Goal: Transaction & Acquisition: Purchase product/service

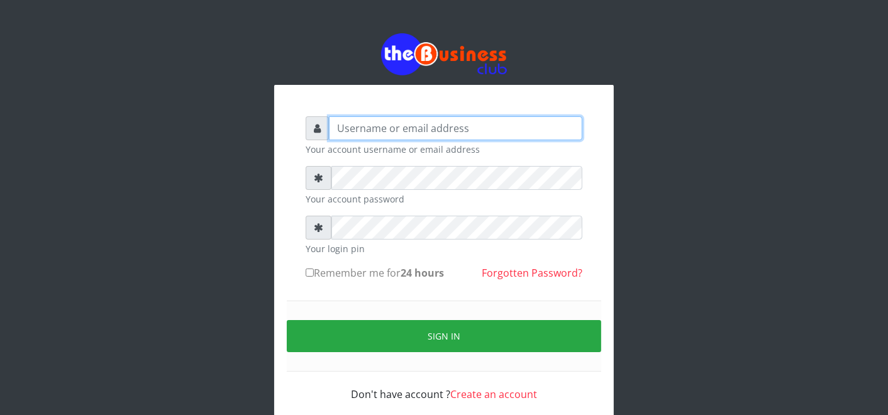
click at [448, 126] on input "text" at bounding box center [456, 128] width 254 height 24
type input "father"
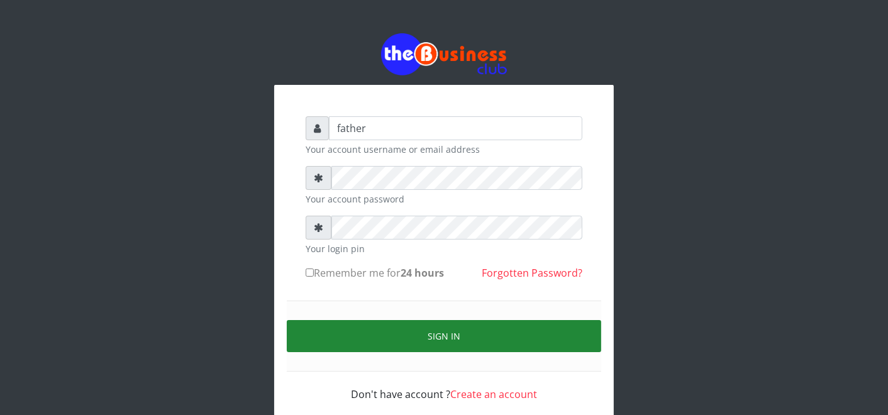
click at [447, 346] on button "Sign in" at bounding box center [444, 336] width 315 height 32
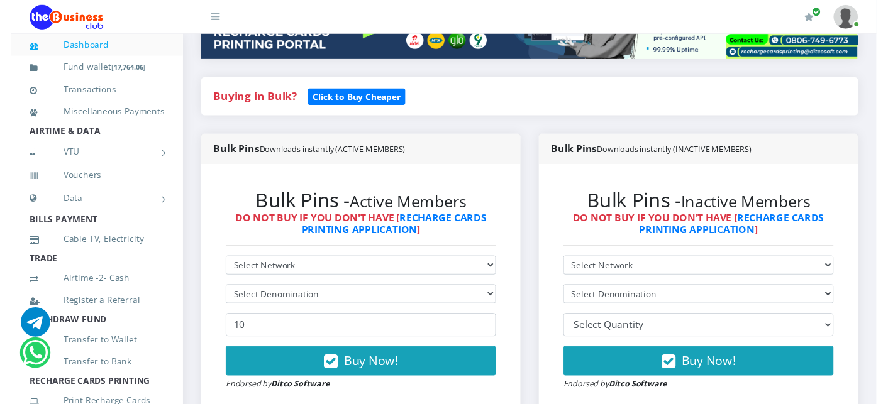
scroll to position [223, 0]
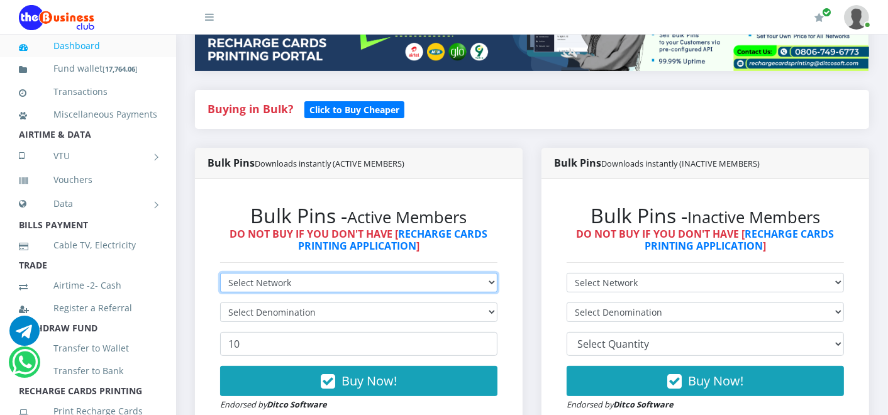
click at [271, 284] on select "Select Network MTN Globacom 9Mobile Airtel" at bounding box center [358, 283] width 277 height 20
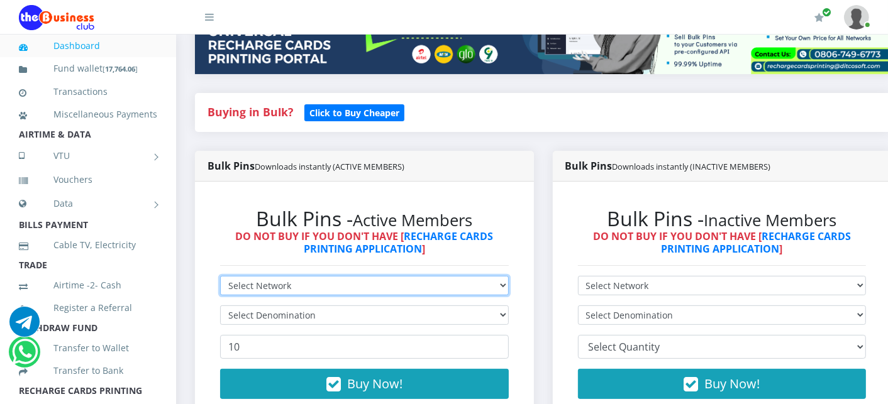
select select "Airtel"
click at [220, 277] on select "Select Network MTN Globacom 9Mobile Airtel" at bounding box center [364, 286] width 289 height 20
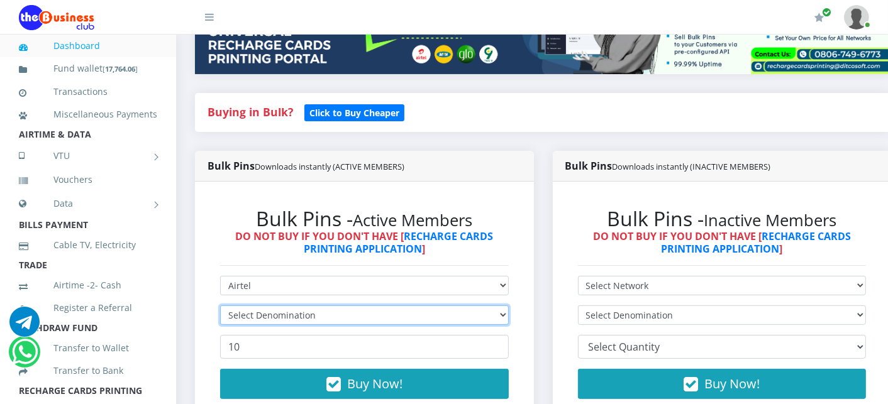
click at [268, 316] on select "Select Denomination" at bounding box center [364, 316] width 289 height 20
select select "192.76-200"
click at [220, 307] on select "Select Denomination Airtel NGN100 - ₦96.38 Airtel NGN200 - ₦192.76 Airtel NGN50…" at bounding box center [364, 316] width 289 height 20
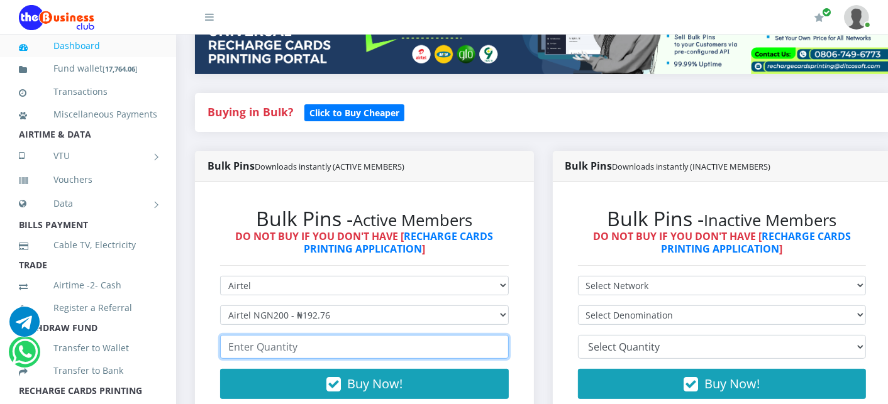
click at [260, 351] on input "number" at bounding box center [364, 347] width 289 height 24
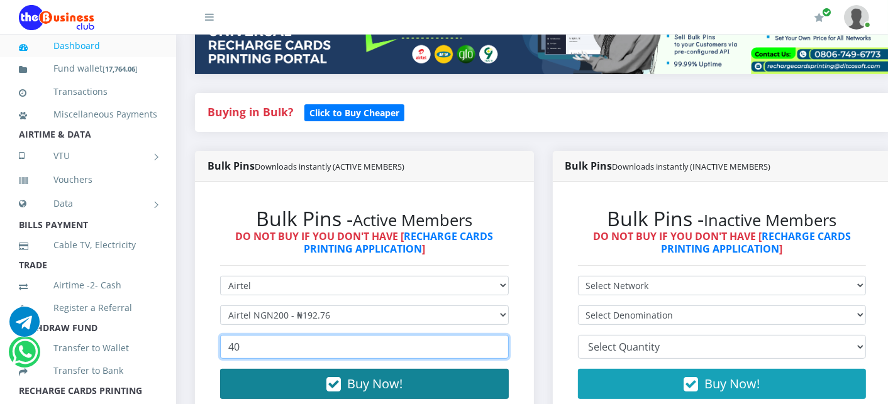
type input "40"
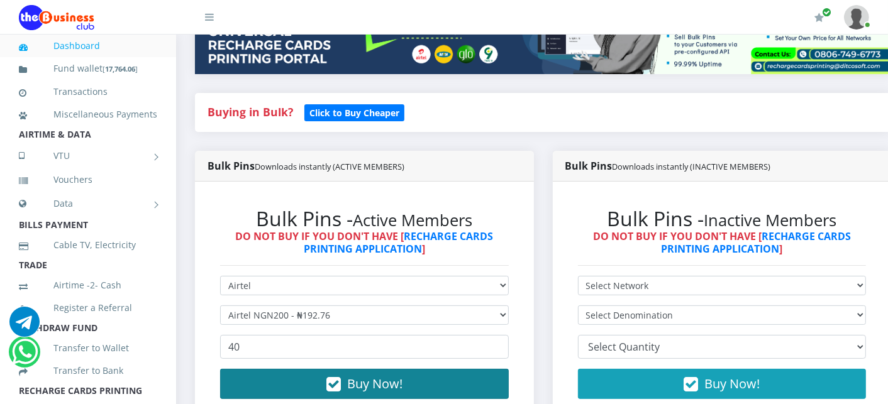
click at [262, 381] on button "Buy Now!" at bounding box center [364, 384] width 289 height 30
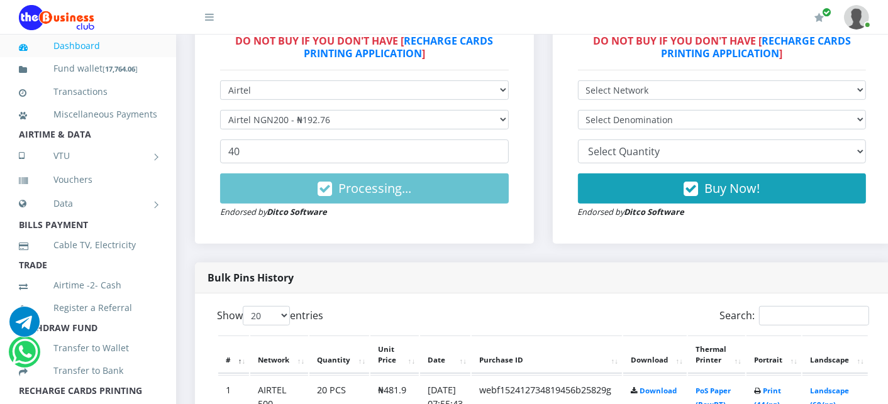
scroll to position [447, 0]
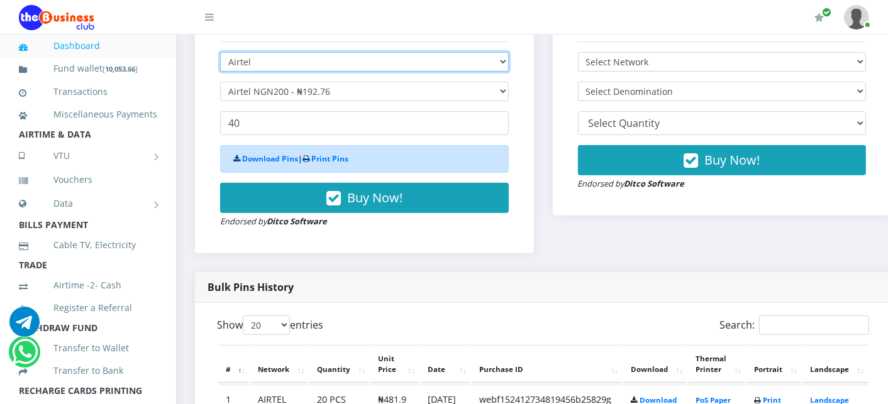
click at [279, 64] on select "Select Network MTN Globacom 9Mobile Airtel" at bounding box center [364, 62] width 289 height 20
click at [220, 53] on select "Select Network MTN Globacom 9Mobile Airtel" at bounding box center [364, 62] width 289 height 20
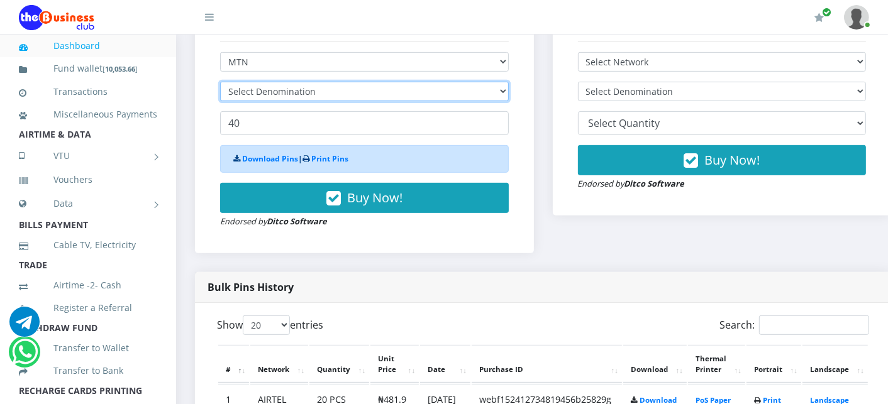
click at [274, 96] on select "Select Denomination" at bounding box center [364, 92] width 289 height 20
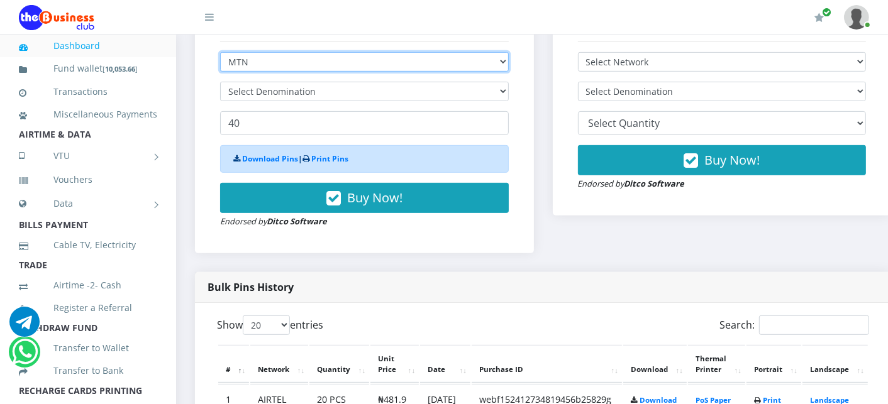
click at [273, 54] on select "Select Network MTN Globacom 9Mobile Airtel" at bounding box center [364, 62] width 289 height 20
click at [220, 53] on select "Select Network MTN Globacom 9Mobile Airtel" at bounding box center [364, 62] width 289 height 20
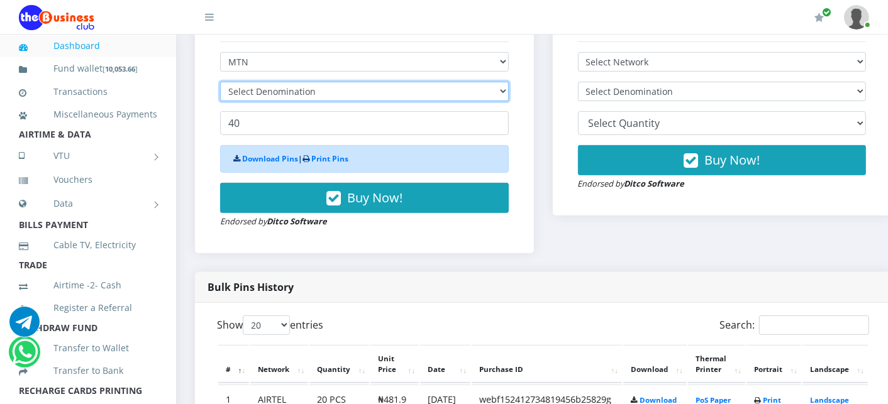
click at [247, 91] on select "Select Denomination" at bounding box center [364, 92] width 289 height 20
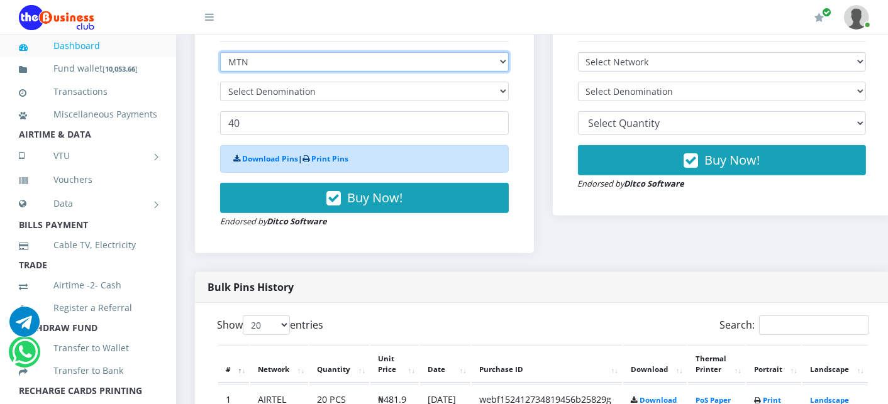
click at [250, 63] on select "Select Network MTN Globacom 9Mobile Airtel" at bounding box center [364, 62] width 289 height 20
select select "Glo"
click at [220, 53] on select "Select Network MTN Globacom 9Mobile Airtel" at bounding box center [364, 62] width 289 height 20
click at [264, 55] on select "Select Network MTN Globacom 9Mobile Airtel" at bounding box center [364, 62] width 289 height 20
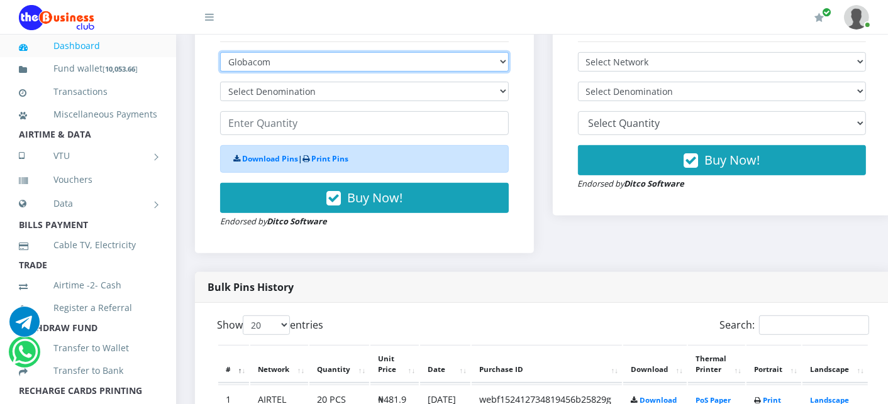
select select "MTN"
click at [220, 53] on select "Select Network MTN Globacom 9Mobile Airtel" at bounding box center [364, 62] width 289 height 20
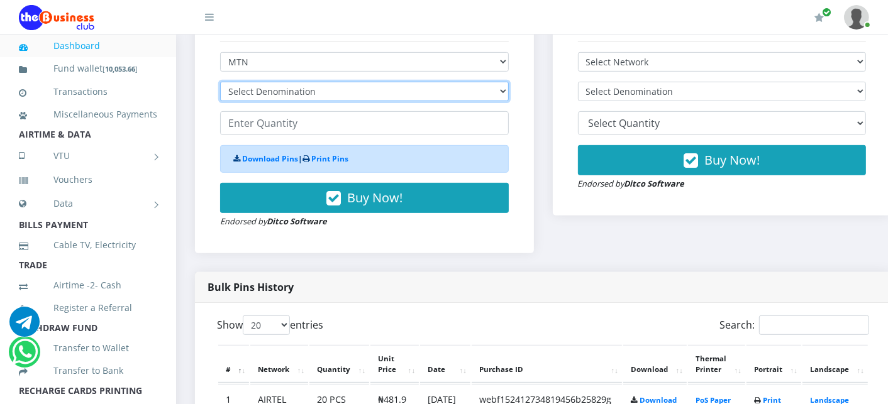
click at [253, 92] on select "Select Denomination" at bounding box center [364, 92] width 289 height 20
click at [274, 83] on select "Select Denomination Glo NGN100 - ₦96.55 Glo NGN200 - ₦193.10 Glo NGN500 - ₦482.…" at bounding box center [364, 92] width 289 height 20
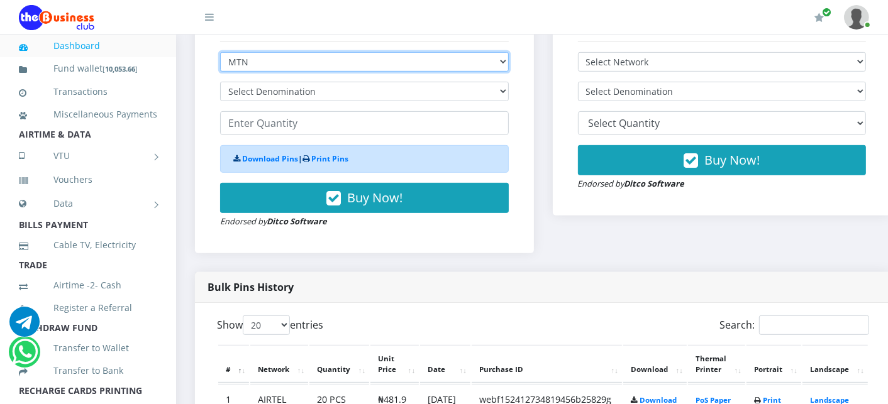
click at [269, 68] on select "Select Network MTN Globacom 9Mobile Airtel" at bounding box center [364, 62] width 289 height 20
click at [220, 53] on select "Select Network MTN Globacom 9Mobile Airtel" at bounding box center [364, 62] width 289 height 20
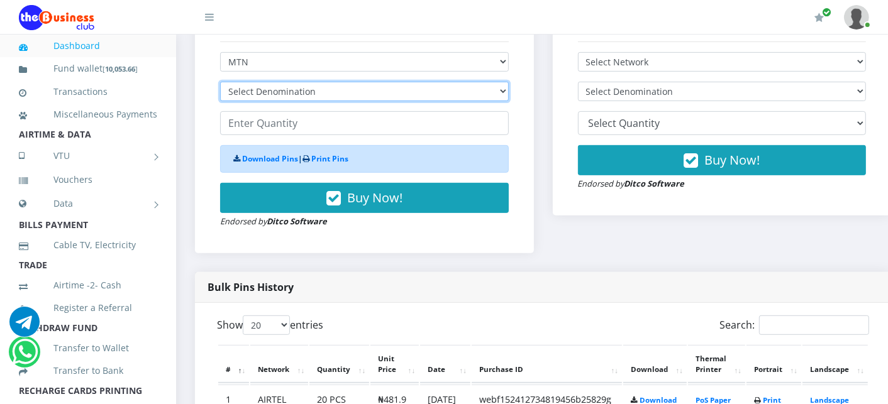
click at [260, 96] on select "Select Denomination Glo NGN100 - ₦96.55 Glo NGN200 - ₦193.10 Glo NGN500 - ₦482.…" at bounding box center [364, 92] width 289 height 20
click at [260, 96] on select "Select Denomination MTN NGN100 - ₦96.99 MTN NGN200 - ₦193.98 MTN NGN400 - ₦387.…" at bounding box center [364, 92] width 289 height 20
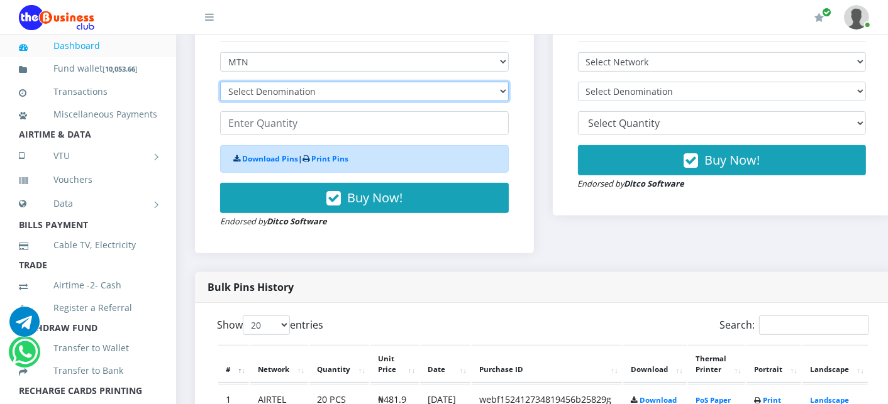
select select "193.98-200"
click at [220, 83] on select "Select Denomination MTN NGN100 - ₦96.99 MTN NGN200 - ₦193.98 MTN NGN400 - ₦387.…" at bounding box center [364, 92] width 289 height 20
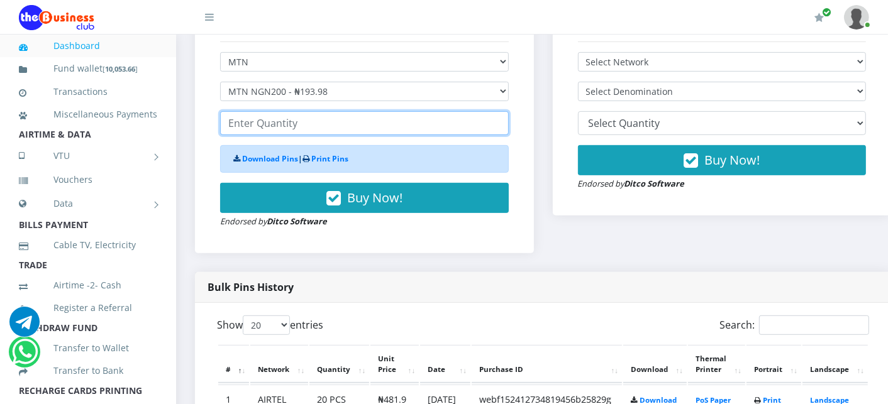
click at [256, 123] on input "number" at bounding box center [364, 123] width 289 height 24
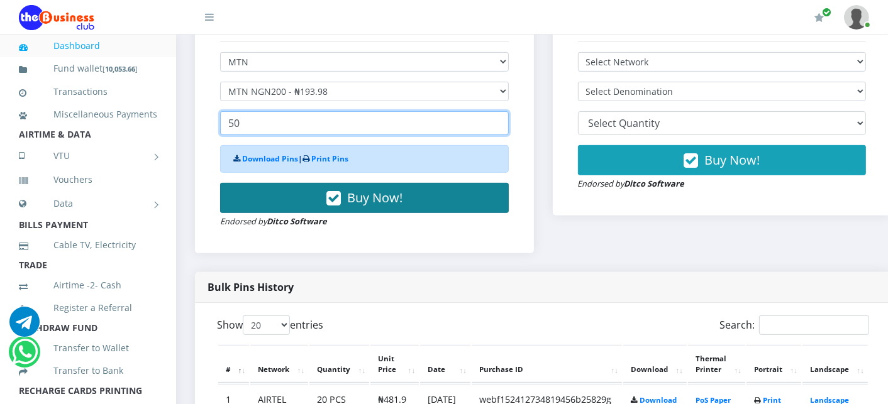
type input "50"
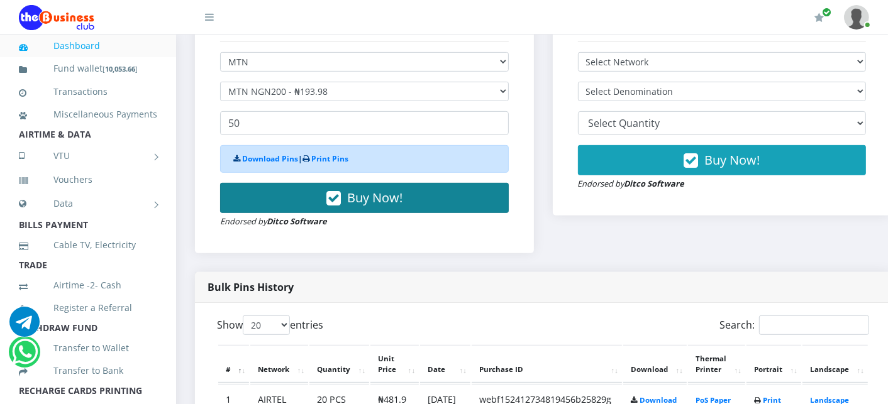
click at [266, 192] on button "Buy Now!" at bounding box center [364, 198] width 289 height 30
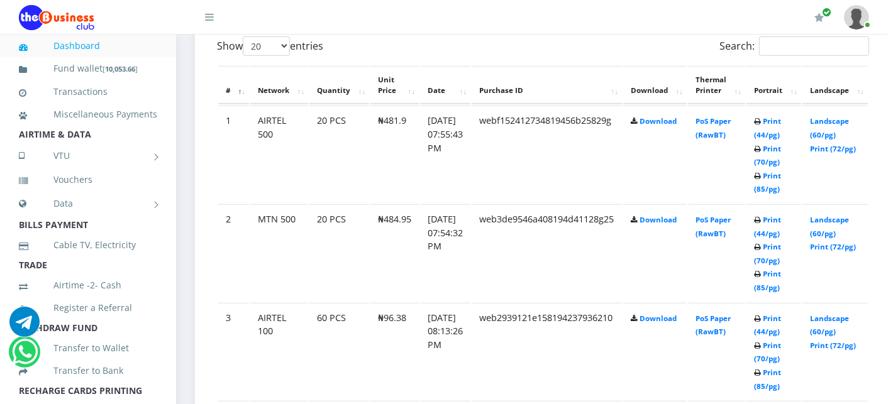
scroll to position [755, 0]
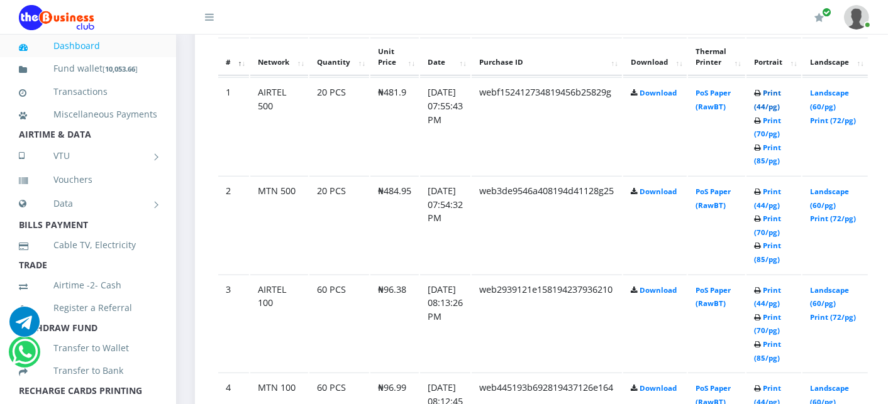
click at [781, 92] on link "Print (44/pg)" at bounding box center [767, 99] width 27 height 23
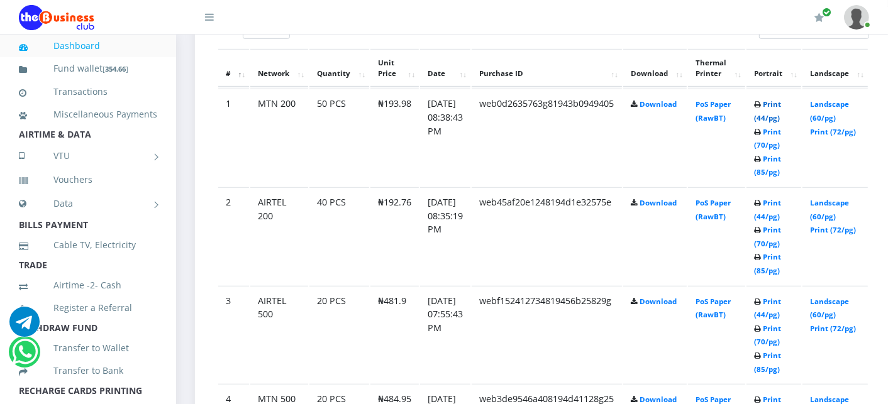
click at [781, 104] on link "Print (44/pg)" at bounding box center [767, 110] width 27 height 23
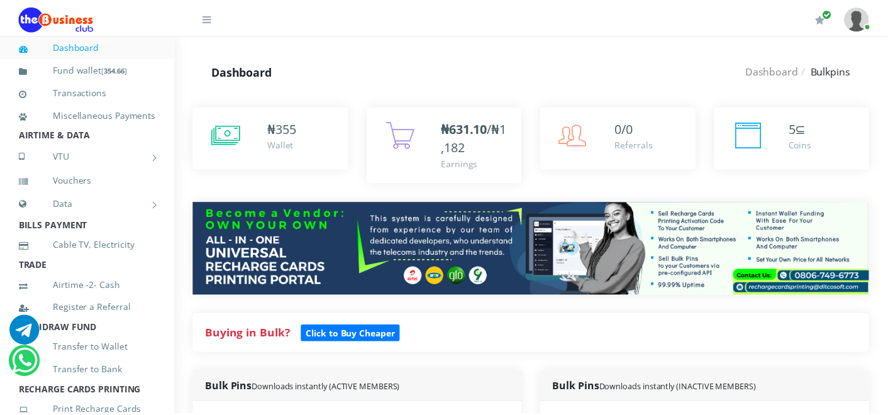
scroll to position [755, 0]
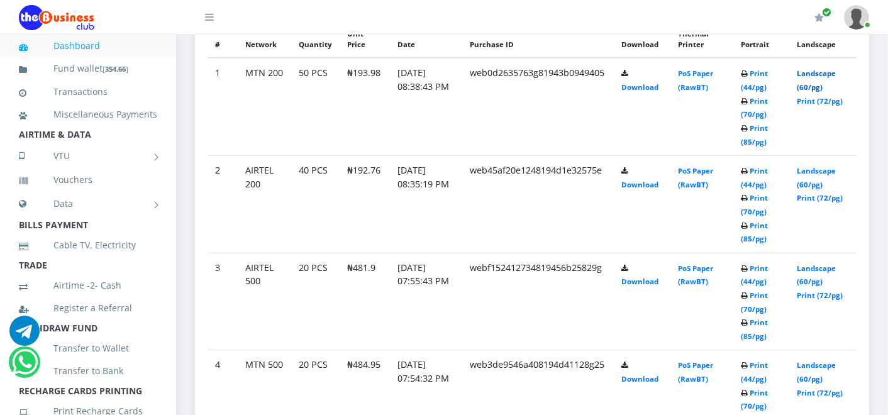
click at [828, 74] on link "Landscape (60/pg)" at bounding box center [816, 80] width 39 height 23
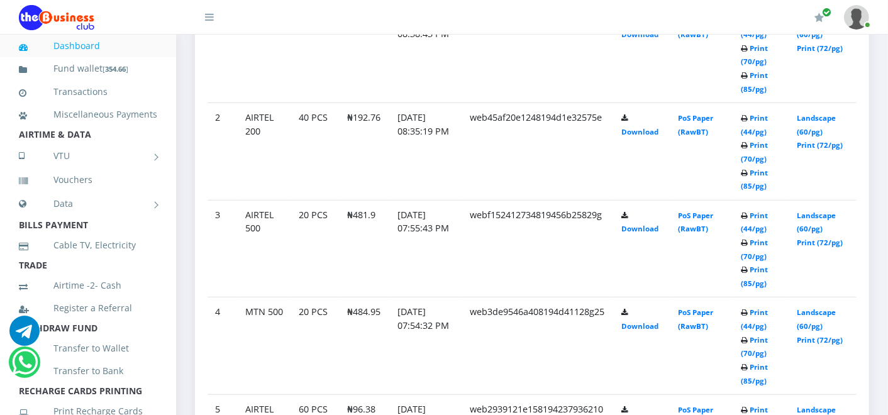
scroll to position [701, 0]
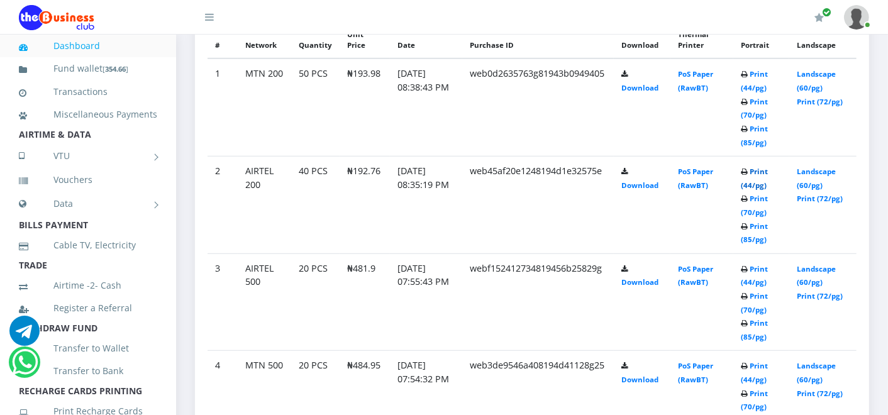
click at [768, 171] on link "Print (44/pg)" at bounding box center [754, 178] width 27 height 23
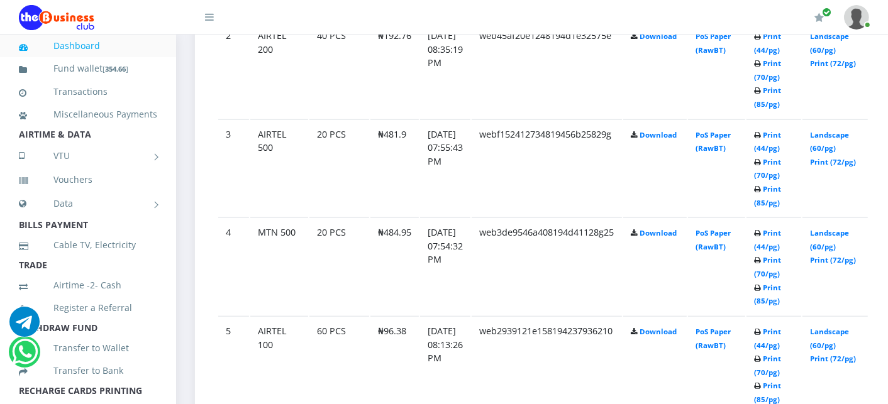
scroll to position [873, 0]
click at [781, 231] on link "Print (44/pg)" at bounding box center [767, 239] width 27 height 23
